Goal: Task Accomplishment & Management: Complete application form

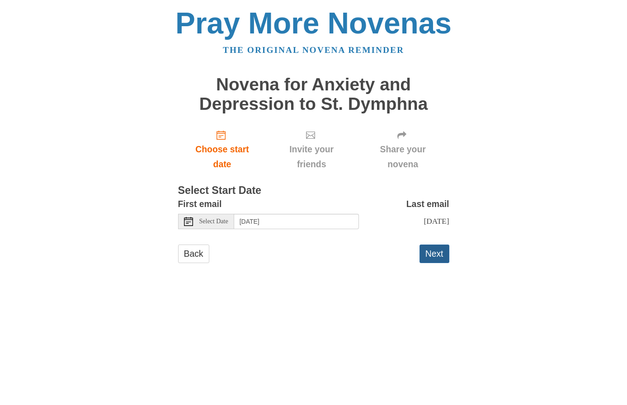
click at [432, 262] on button "Next" at bounding box center [435, 254] width 30 height 19
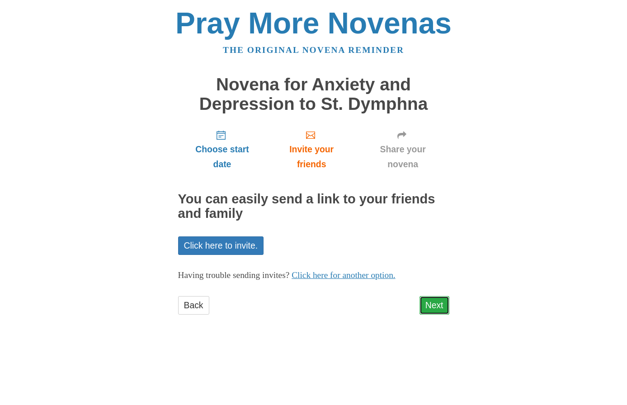
click at [438, 307] on link "Next" at bounding box center [435, 305] width 30 height 19
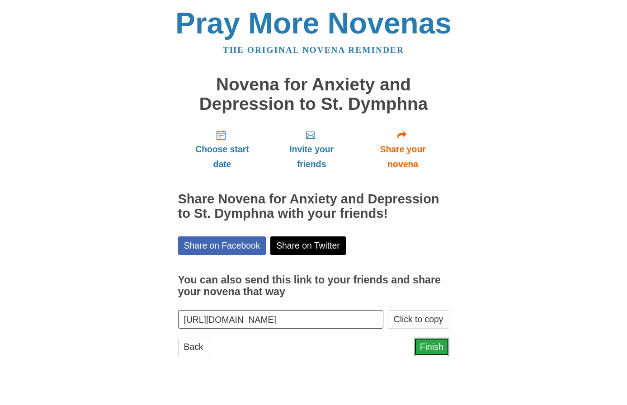
drag, startPoint x: 436, startPoint y: 346, endPoint x: 446, endPoint y: 341, distance: 10.5
click at [436, 346] on link "Finish" at bounding box center [431, 347] width 35 height 19
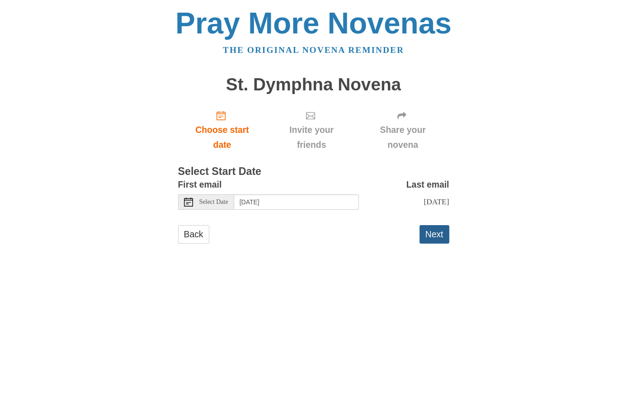
click at [434, 243] on button "Next" at bounding box center [435, 234] width 30 height 19
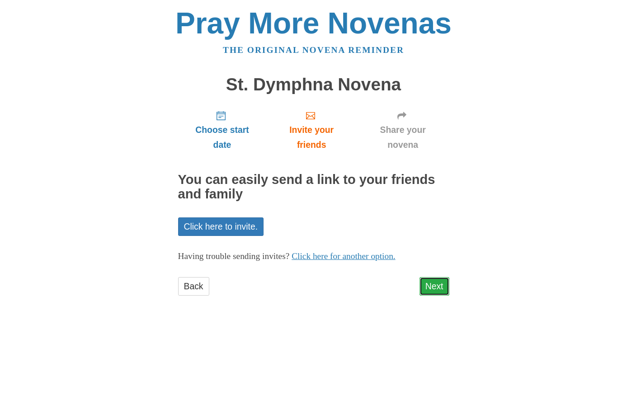
click at [433, 284] on link "Next" at bounding box center [435, 286] width 30 height 19
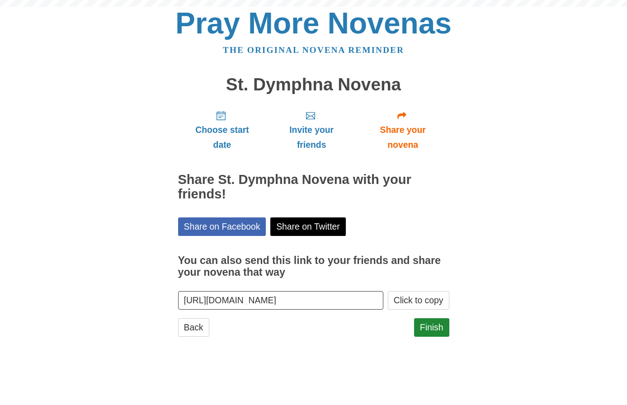
click at [429, 327] on link "Finish" at bounding box center [431, 327] width 35 height 19
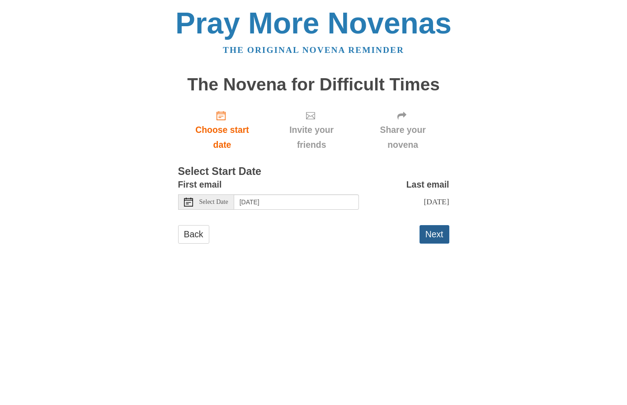
click at [432, 244] on button "Next" at bounding box center [435, 234] width 30 height 19
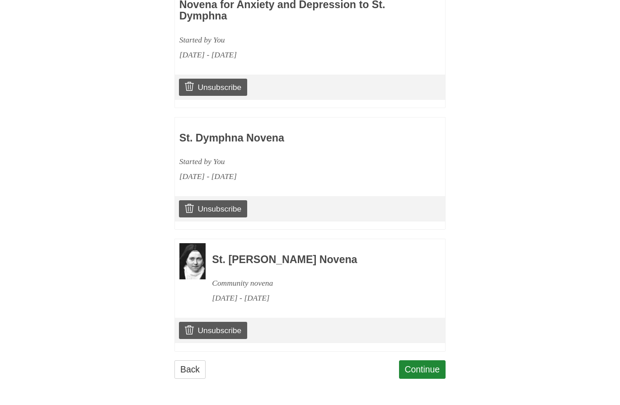
scroll to position [455, 0]
click at [418, 377] on link "Continue" at bounding box center [422, 369] width 47 height 19
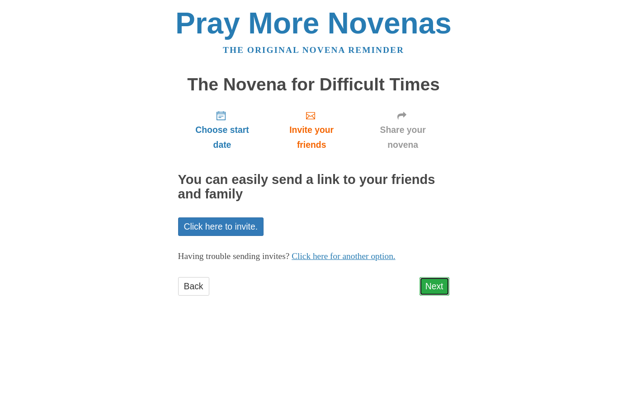
click at [434, 289] on link "Next" at bounding box center [435, 286] width 30 height 19
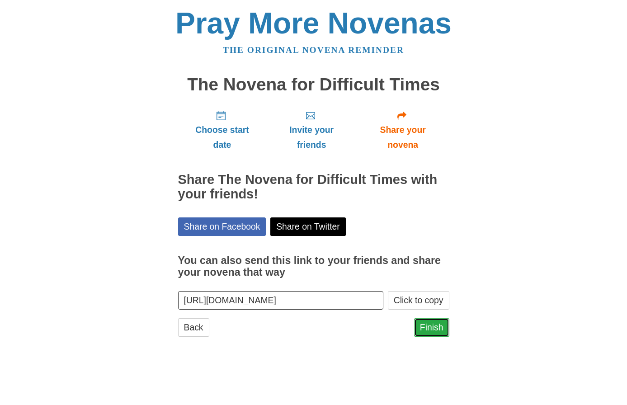
click at [424, 326] on link "Finish" at bounding box center [431, 327] width 35 height 19
